Goal: Transaction & Acquisition: Purchase product/service

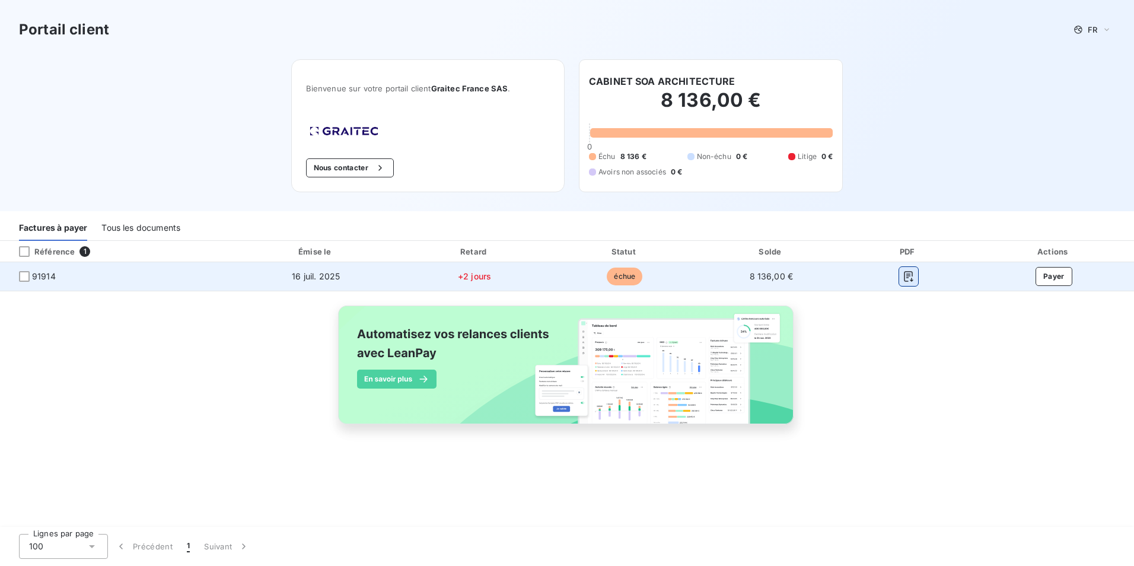
click at [907, 275] on icon "button" at bounding box center [908, 276] width 9 height 11
click at [1054, 278] on button "Payer" at bounding box center [1053, 276] width 37 height 19
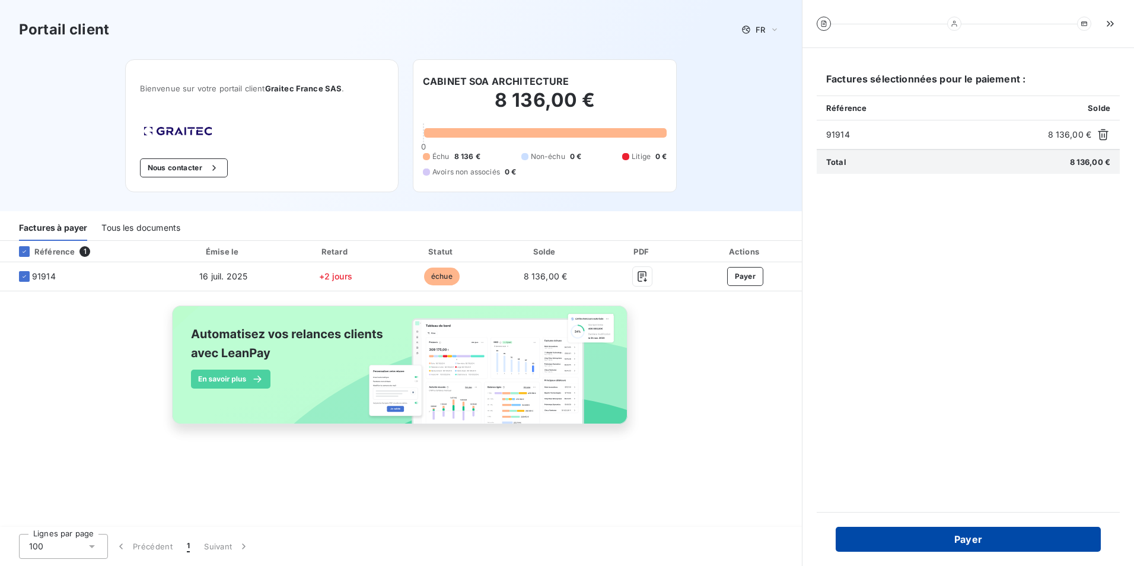
click at [954, 537] on button "Payer" at bounding box center [968, 539] width 265 height 25
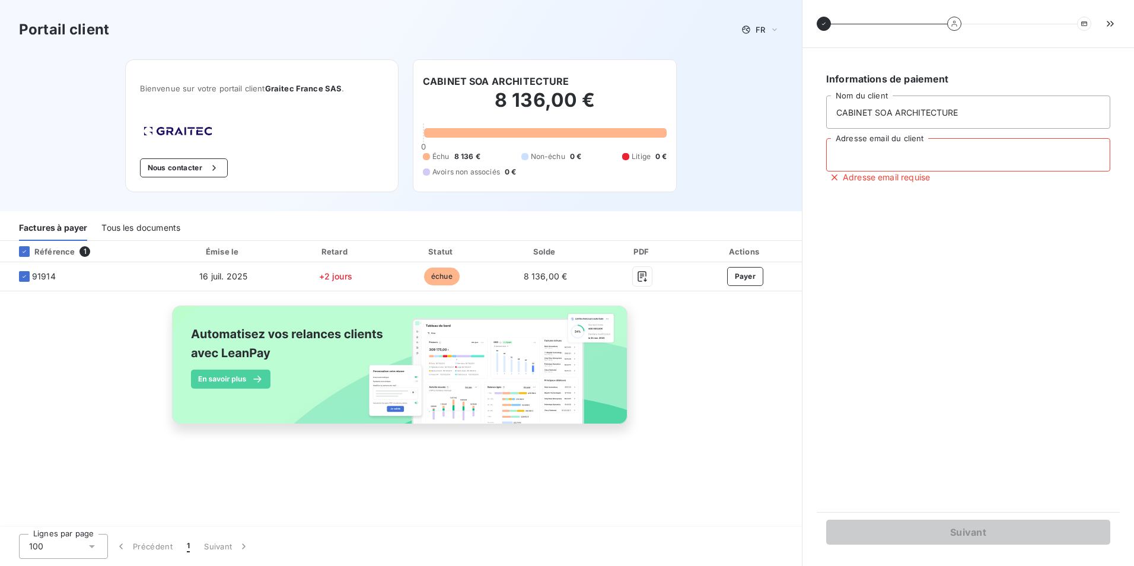
click at [853, 152] on input "Adresse email du client" at bounding box center [968, 154] width 284 height 33
click at [436, 458] on div "Référence 1 Émise le Retard Statut Solde PDF Actions 91914 [DATE] +2 jours échu…" at bounding box center [401, 384] width 802 height 287
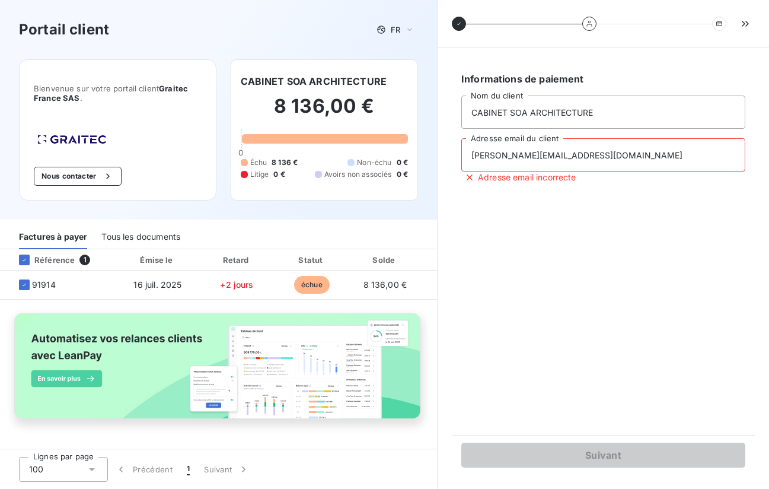
drag, startPoint x: 569, startPoint y: 154, endPoint x: 500, endPoint y: 154, distance: 68.8
click at [500, 154] on input "[PERSON_NAME][EMAIL_ADDRESS][DOMAIN_NAME]" at bounding box center [603, 154] width 284 height 33
click at [496, 155] on input "[PERSON_NAME][EMAIL_ADDRESS][DOMAIN_NAME]" at bounding box center [603, 154] width 284 height 33
drag, startPoint x: 506, startPoint y: 154, endPoint x: 418, endPoint y: 151, distance: 89.0
click at [419, 151] on div "Portail client FR Bienvenue sur votre portail client Graitec [GEOGRAPHIC_DATA] …" at bounding box center [384, 244] width 769 height 489
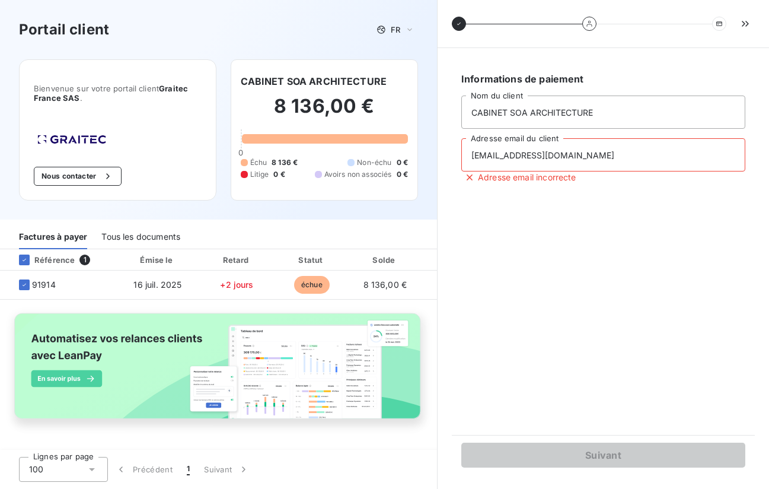
click at [591, 155] on input "[EMAIL_ADDRESS][DOMAIN_NAME]" at bounding box center [603, 154] width 284 height 33
type input "[EMAIL_ADDRESS][DOMAIN_NAME]"
click at [601, 231] on div "Informations de paiement CABINET SOA ARCHITECTURE Nom du client [EMAIL_ADDRESS]…" at bounding box center [603, 241] width 303 height 358
